Goal: Task Accomplishment & Management: Use online tool/utility

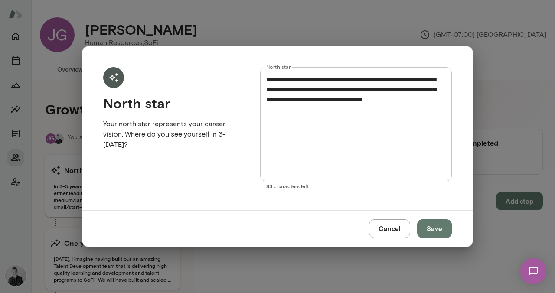
scroll to position [75, 0]
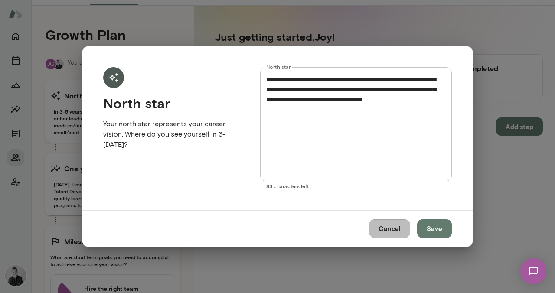
click at [400, 230] on button "Cancel" at bounding box center [389, 228] width 41 height 18
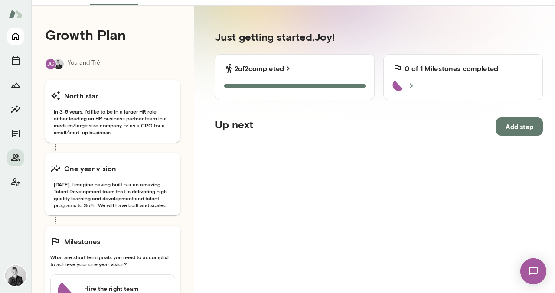
click at [17, 37] on icon "Home" at bounding box center [15, 36] width 10 height 10
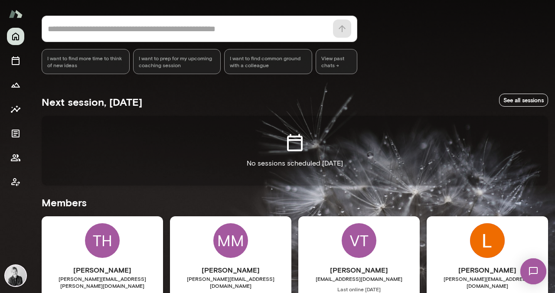
click at [104, 245] on div "TH" at bounding box center [102, 240] width 35 height 35
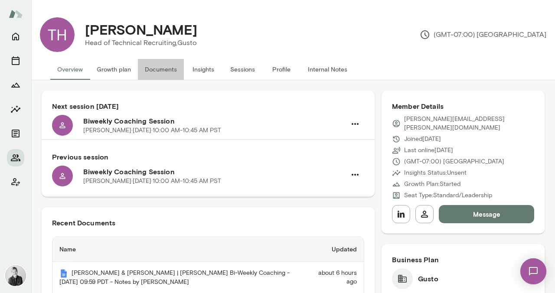
click at [147, 72] on button "Documents" at bounding box center [161, 69] width 46 height 21
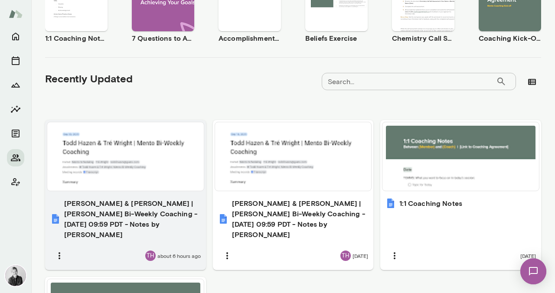
scroll to position [212, 0]
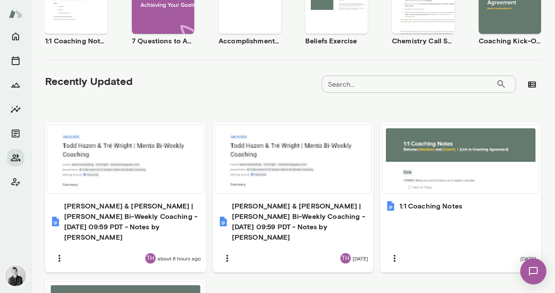
click at [147, 103] on div "Start with a template See all Use template Preview 1:1 Coaching Notes Use templ…" at bounding box center [293, 176] width 496 height 499
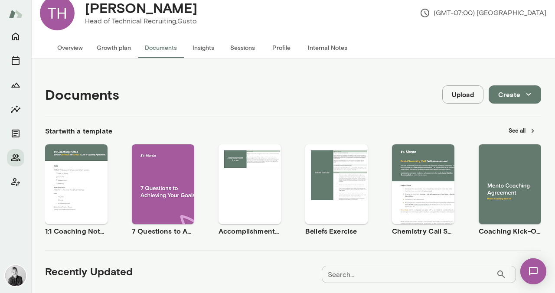
scroll to position [19, 0]
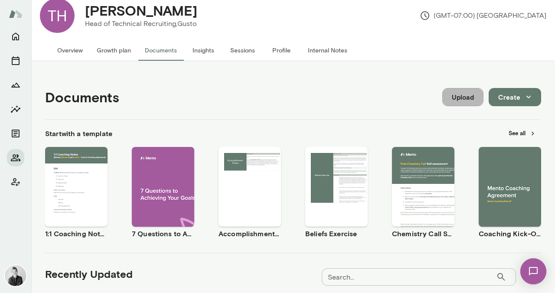
click at [445, 94] on button "Upload" at bounding box center [462, 97] width 41 height 18
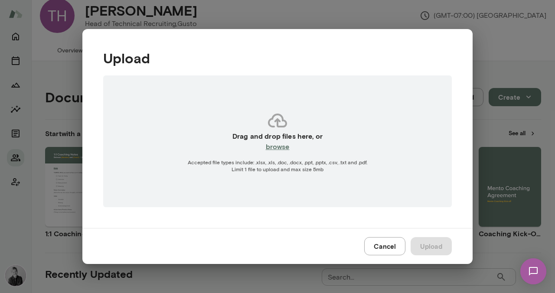
click at [281, 148] on h6 "browse" at bounding box center [278, 146] width 24 height 10
type input "**********"
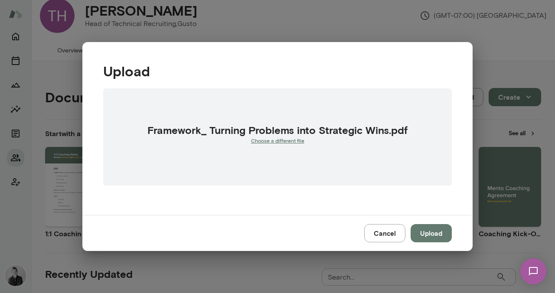
click at [434, 228] on button "Upload" at bounding box center [431, 233] width 41 height 18
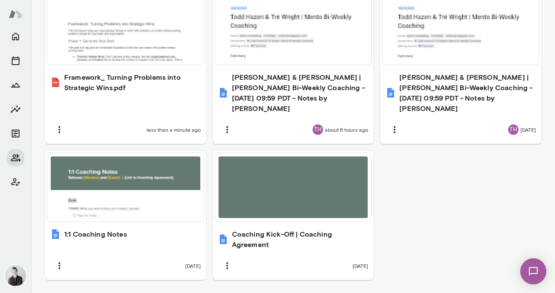
scroll to position [343, 0]
